Goal: Use online tool/utility: Use online tool/utility

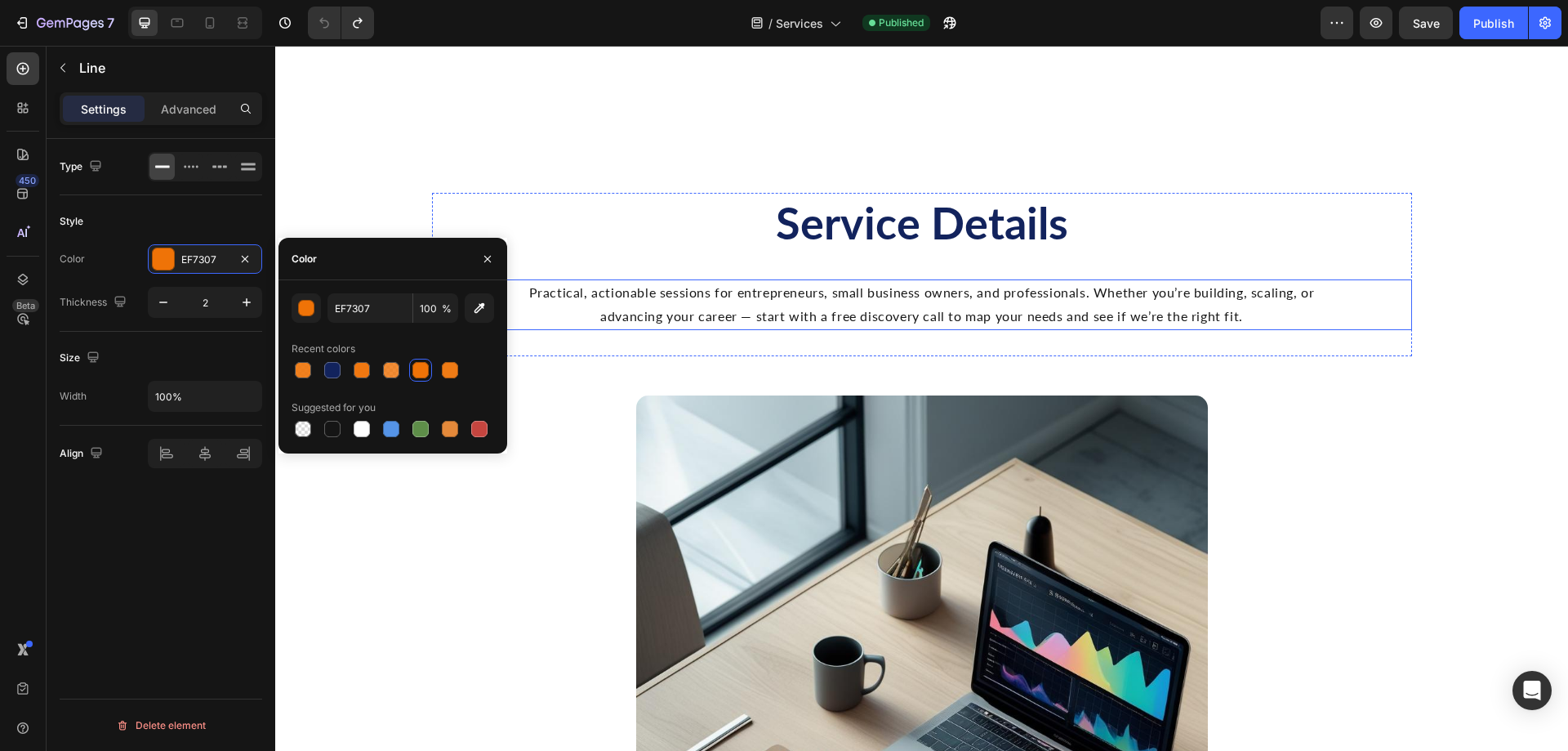
scroll to position [1634, 0]
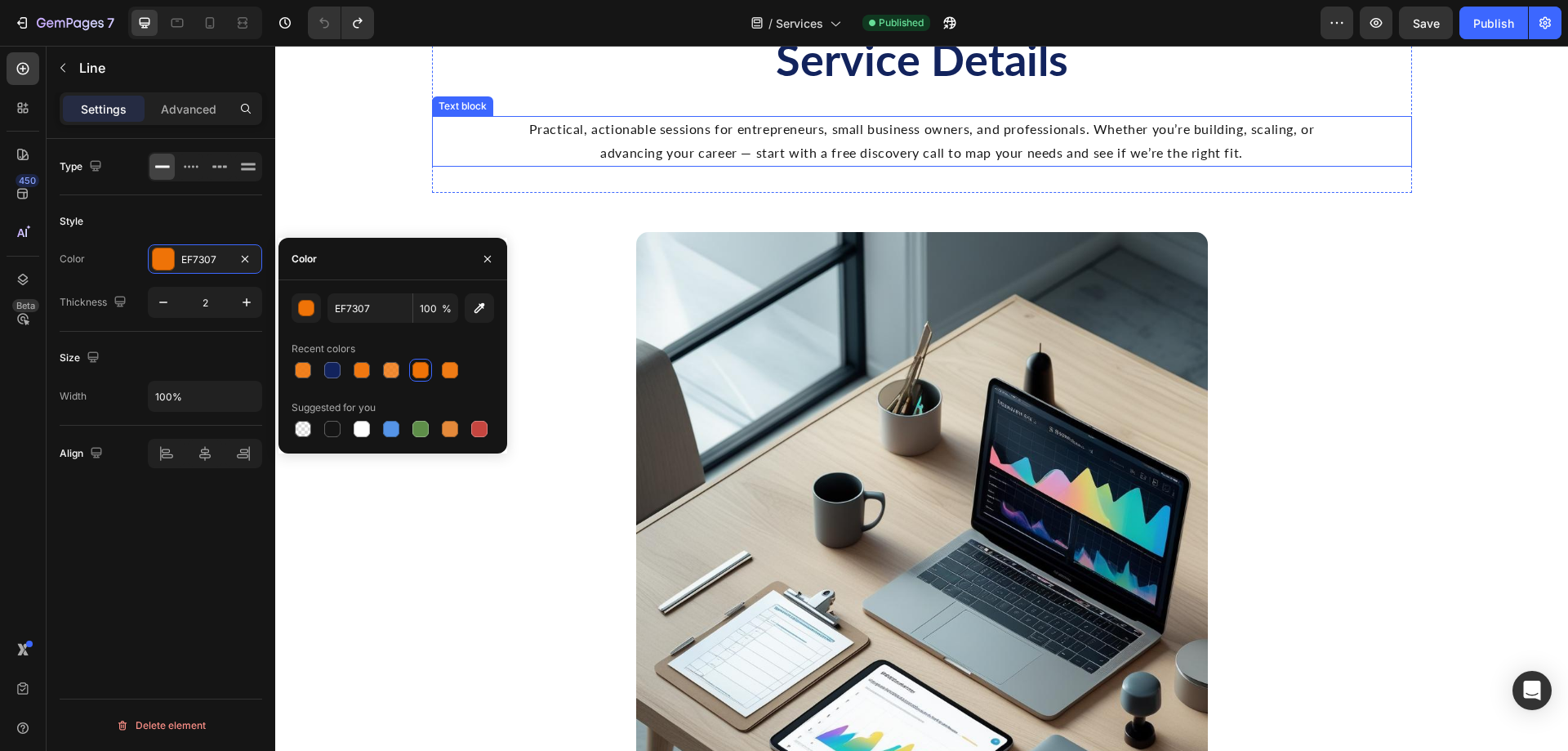
click at [681, 165] on p "Practical, actionable sessions for entrepreneurs, small business owners, and pr…" at bounding box center [921, 142] width 813 height 48
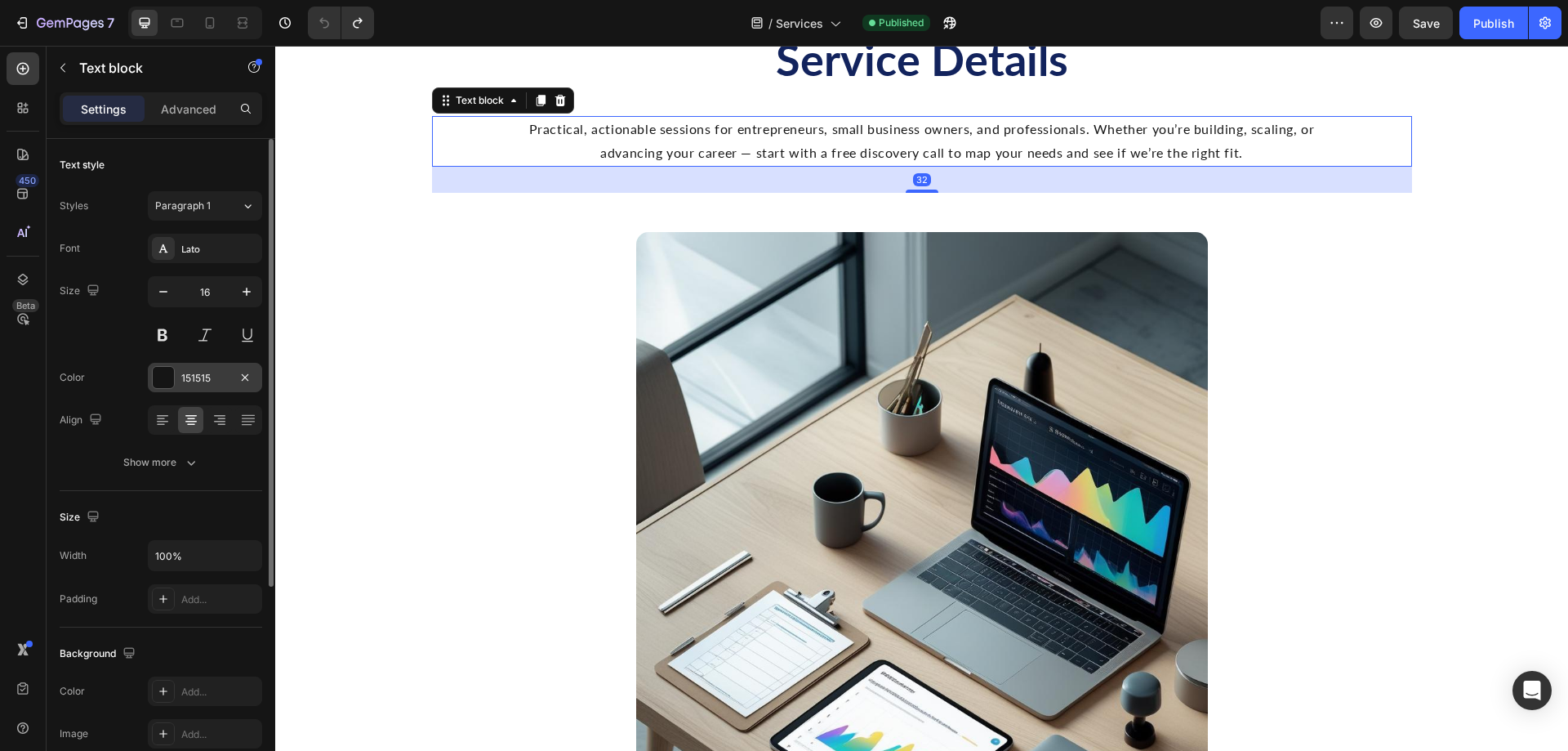
click at [193, 373] on div "151515" at bounding box center [205, 377] width 48 height 15
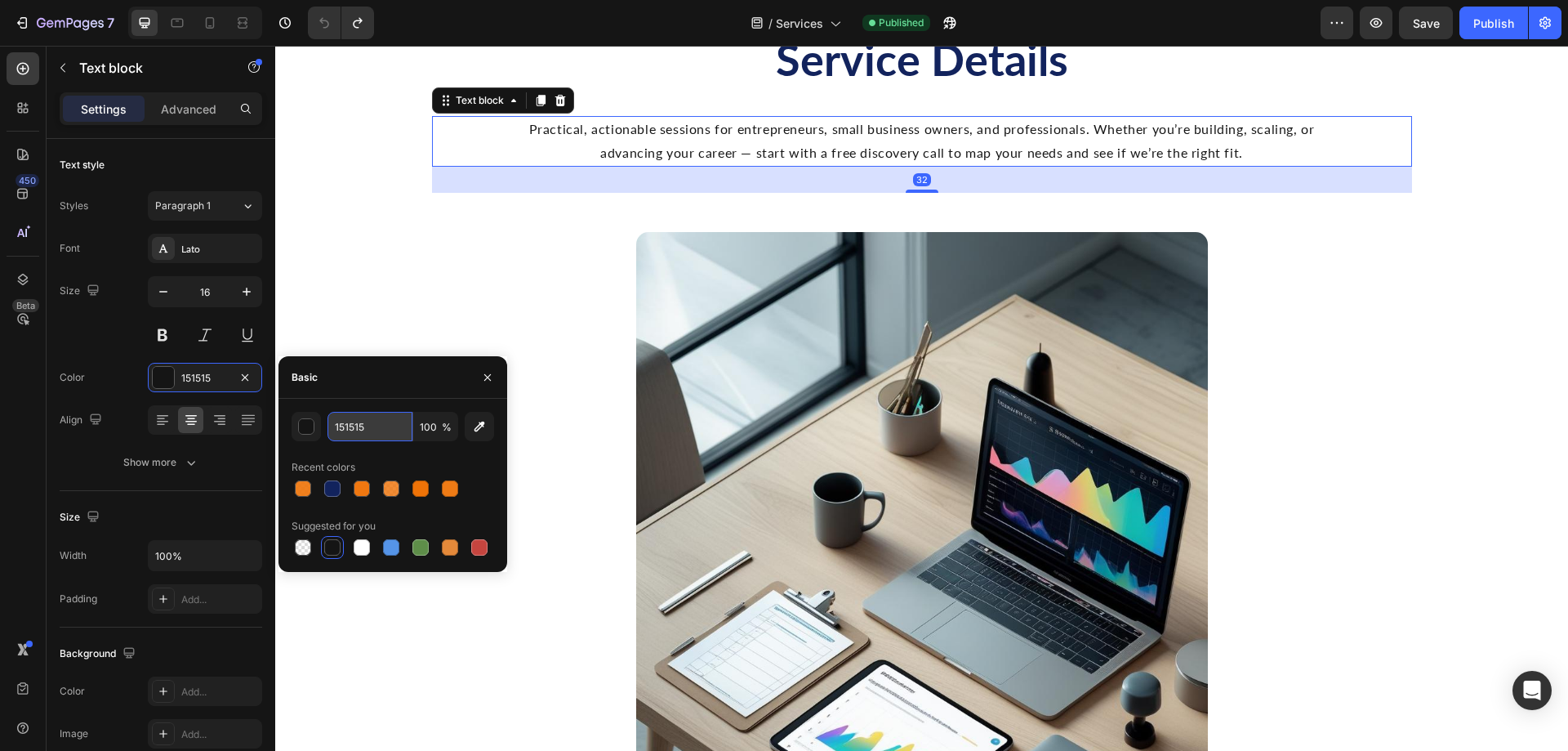
click at [393, 421] on input "151515" at bounding box center [370, 427] width 85 height 30
click at [305, 490] on div at bounding box center [303, 488] width 16 height 16
type input "EF7307"
type input "90"
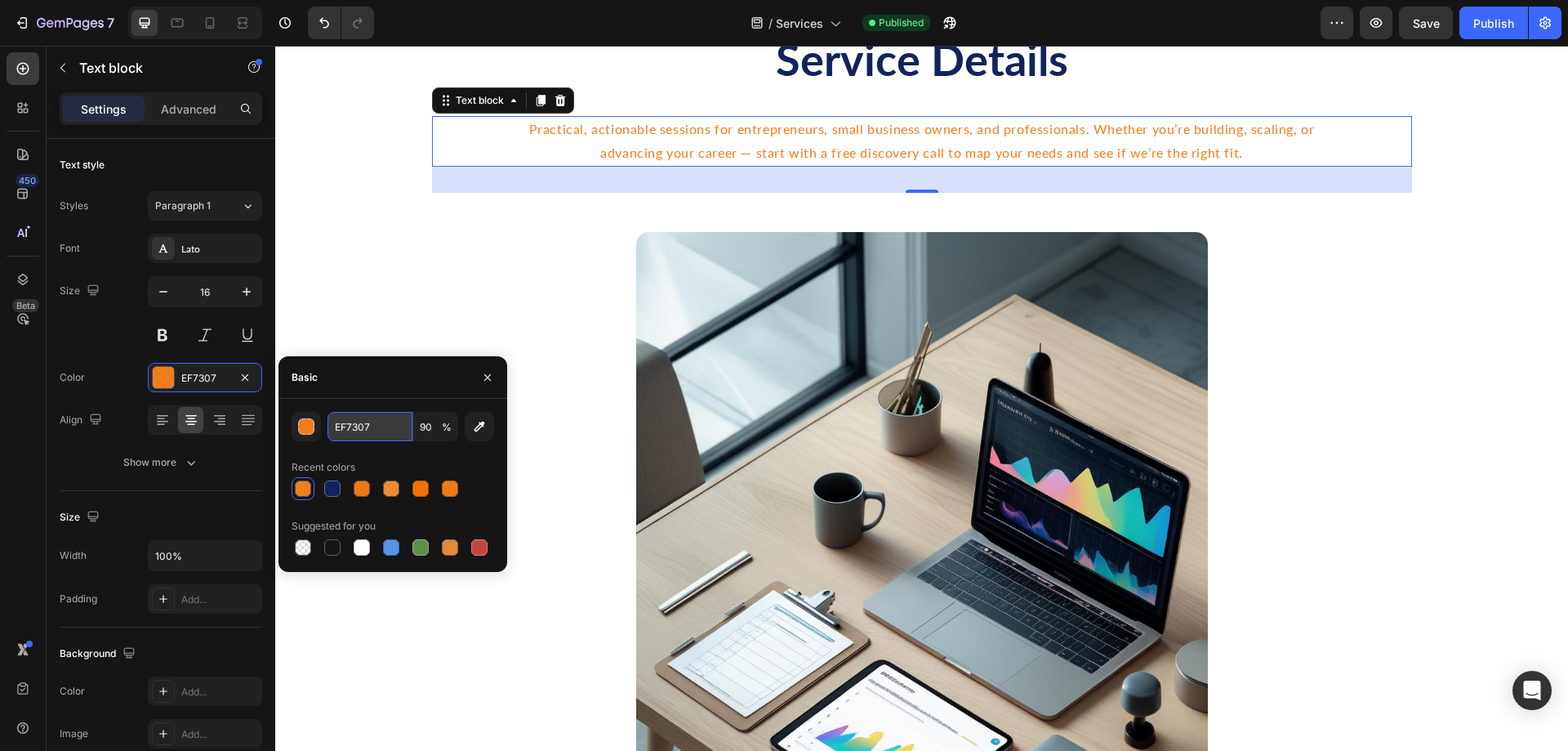
click at [367, 417] on input "EF7307" at bounding box center [370, 427] width 85 height 30
click at [330, 24] on icon "Undo/Redo" at bounding box center [324, 23] width 16 height 16
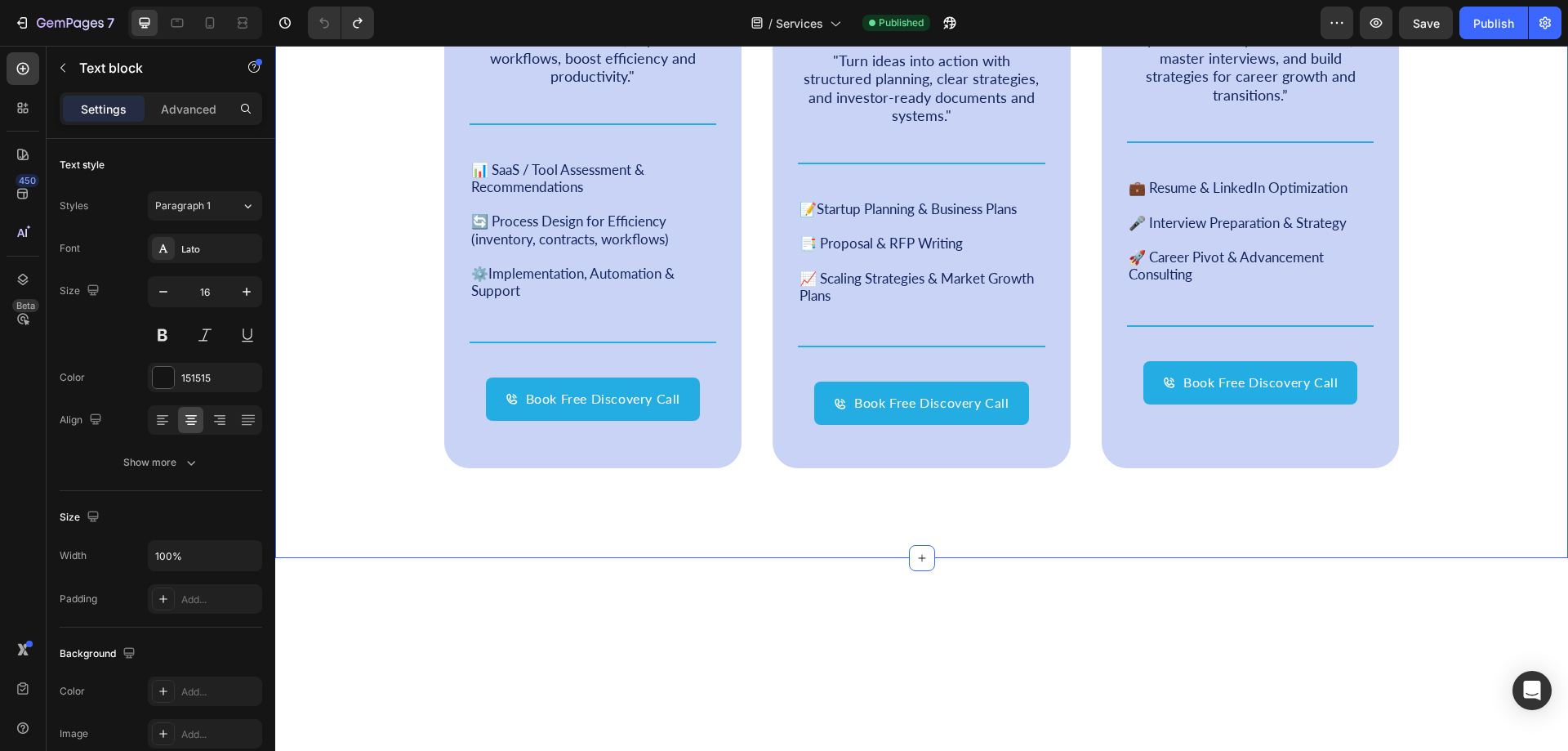
scroll to position [899, 0]
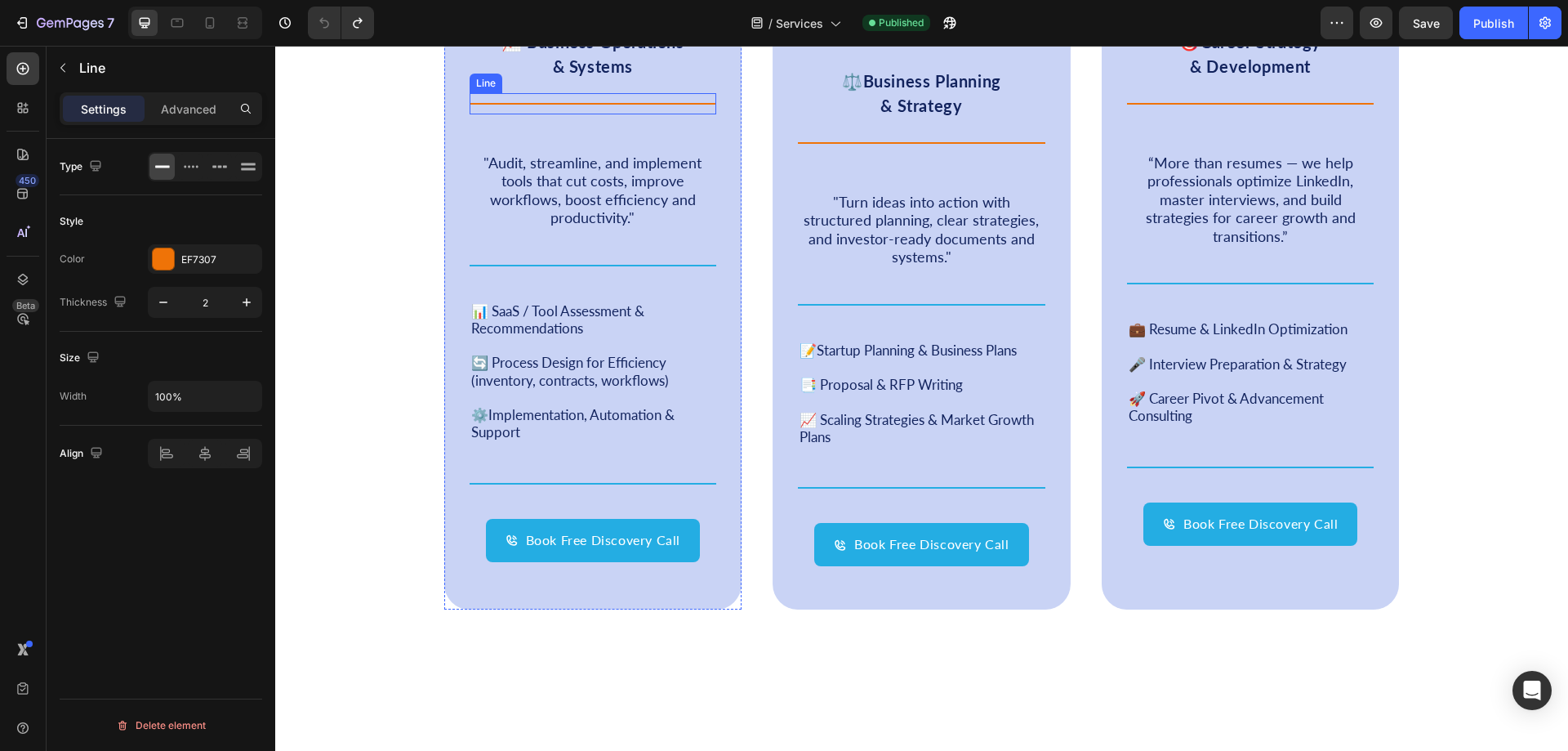
click at [561, 114] on div "Title Line" at bounding box center [593, 103] width 248 height 21
click at [215, 248] on div "EF7307" at bounding box center [204, 260] width 114 height 30
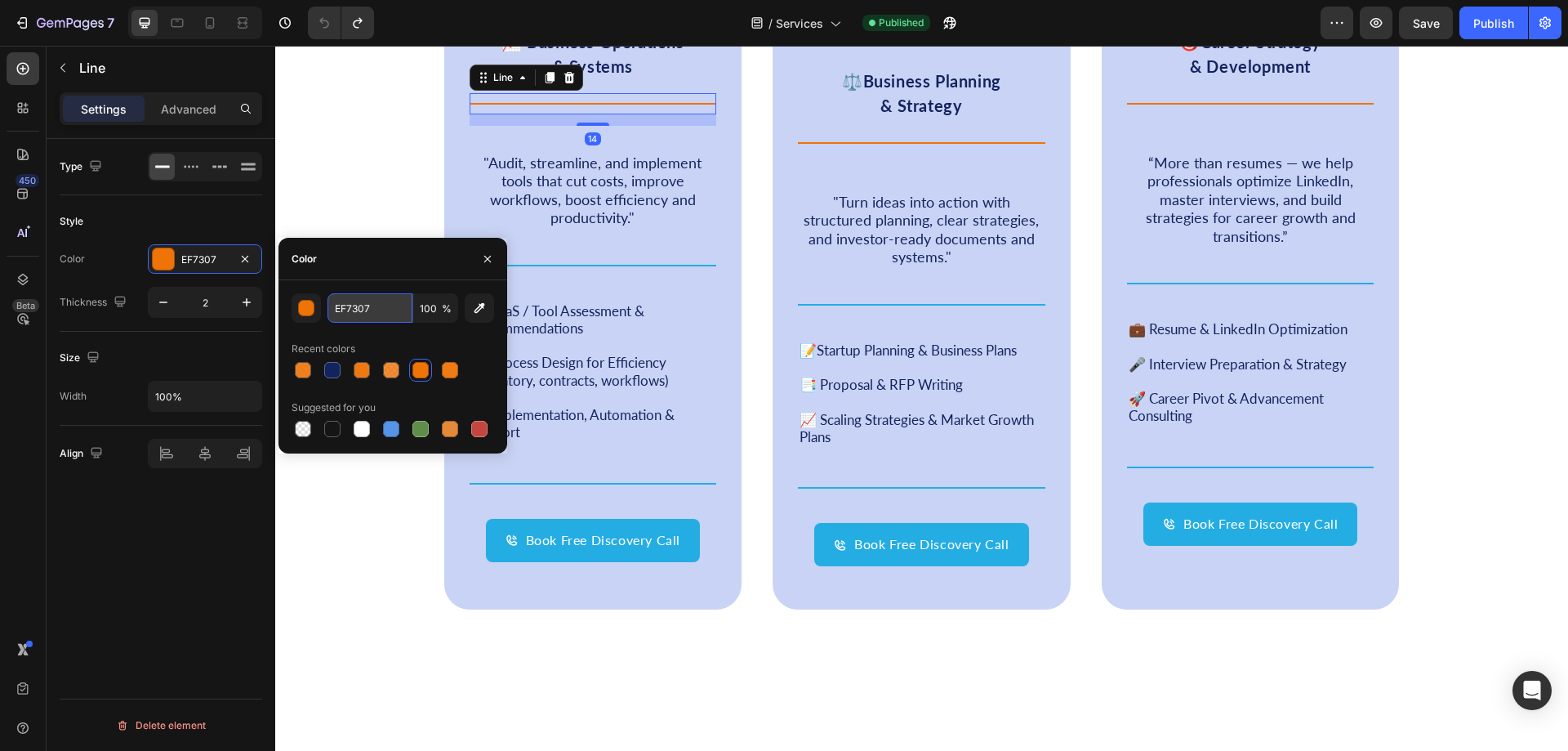
click at [399, 318] on input "EF7307" at bounding box center [370, 308] width 85 height 30
